Goal: Task Accomplishment & Management: Manage account settings

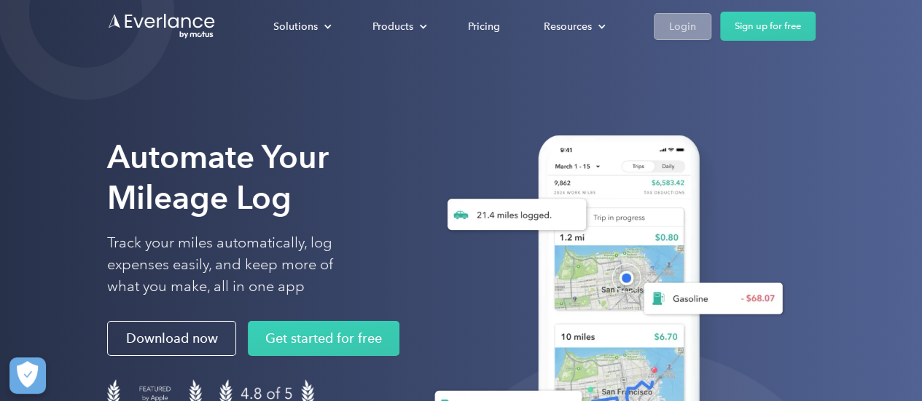
click at [684, 27] on div "Login" at bounding box center [682, 26] width 27 height 18
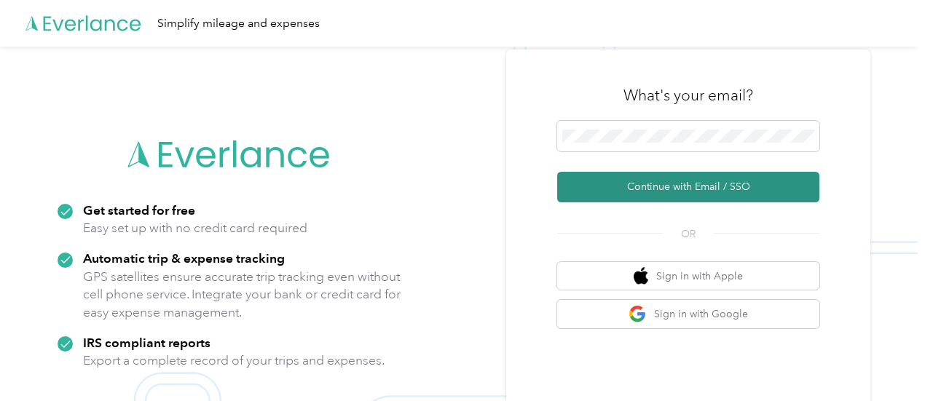
click at [714, 193] on button "Continue with Email / SSO" at bounding box center [688, 187] width 262 height 31
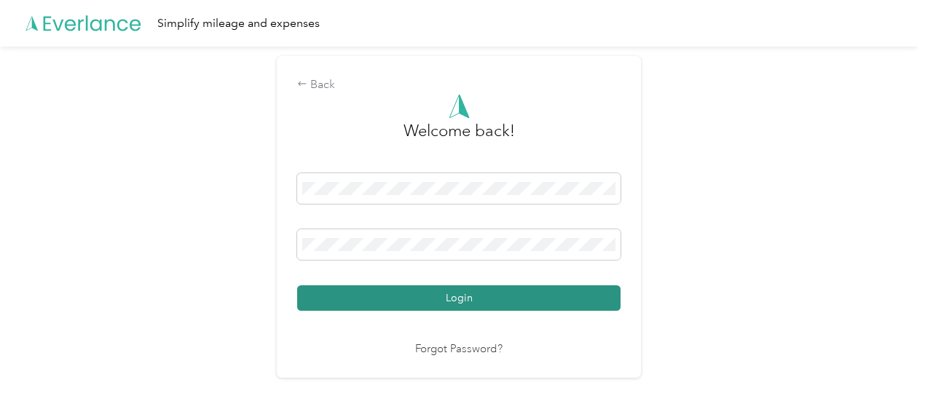
click at [531, 301] on button "Login" at bounding box center [458, 298] width 323 height 25
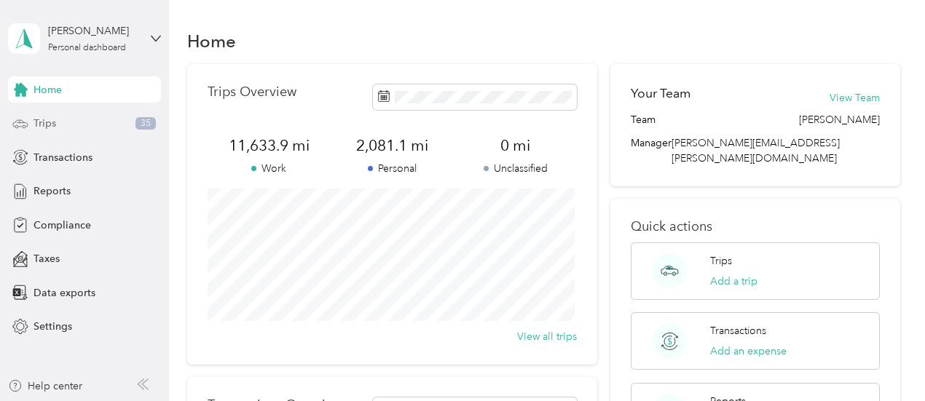
click at [54, 127] on span "Trips" at bounding box center [45, 123] width 23 height 15
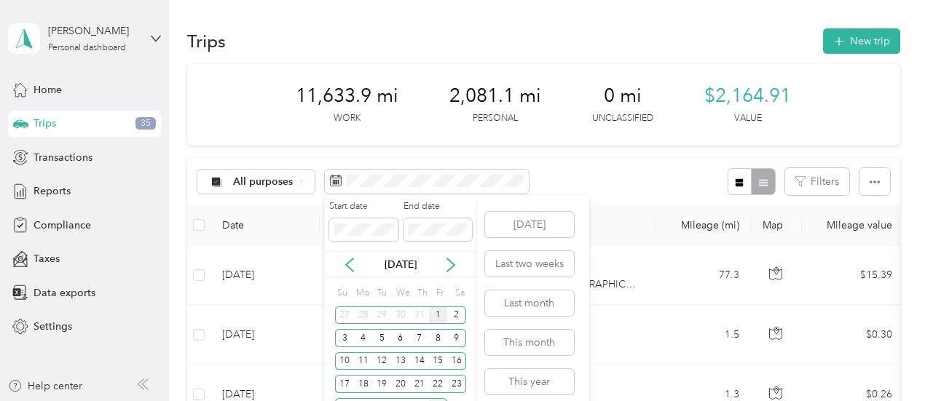
click at [439, 313] on div "1" at bounding box center [438, 316] width 19 height 18
